Goal: Task Accomplishment & Management: Complete application form

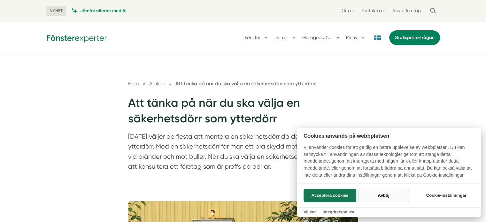
click at [396, 197] on button "Avböj" at bounding box center [383, 195] width 51 height 13
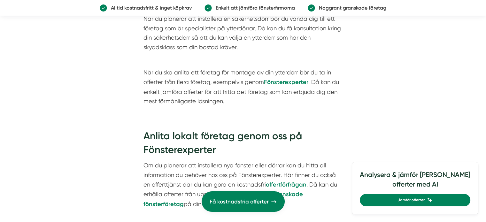
scroll to position [1279, 0]
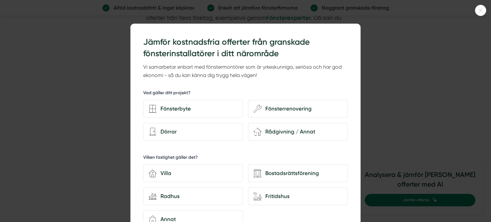
click at [477, 10] on icon at bounding box center [480, 11] width 11 height 4
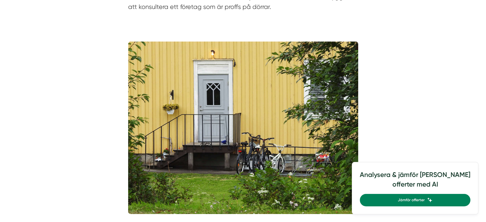
scroll to position [384, 0]
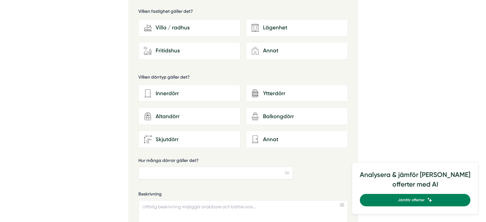
scroll to position [1023, 0]
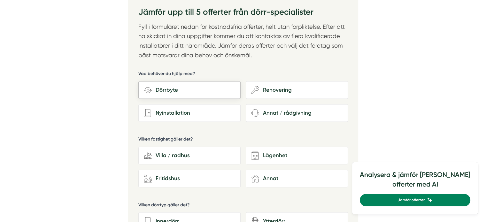
click at [172, 87] on div "Dörrbyte" at bounding box center [193, 90] width 83 height 9
click at [0, 0] on input "Dörrbyte" at bounding box center [0, 0] width 0 height 0
click at [177, 157] on div "Villa / radhus" at bounding box center [193, 155] width 83 height 9
click at [0, 0] on input "house-modern [GEOGRAPHIC_DATA]" at bounding box center [0, 0] width 0 height 0
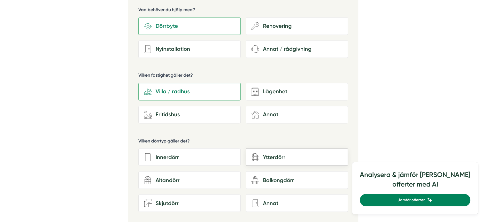
click at [273, 153] on div "Ytterdörr" at bounding box center [300, 157] width 83 height 9
click at [0, 0] on input "architecture-door-retro Ytterdörr" at bounding box center [0, 0] width 0 height 0
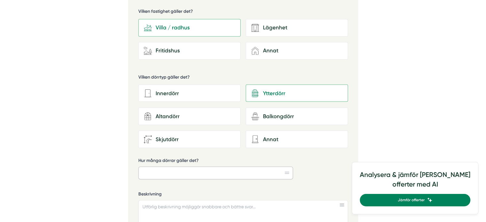
click at [170, 175] on input "Hur många dörrar gäller det?" at bounding box center [215, 173] width 155 height 13
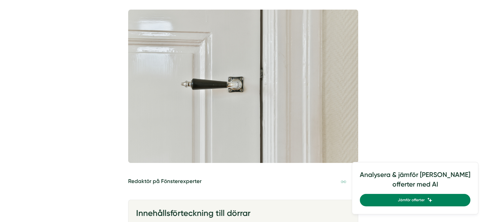
scroll to position [0, 0]
